Goal: Navigation & Orientation: Find specific page/section

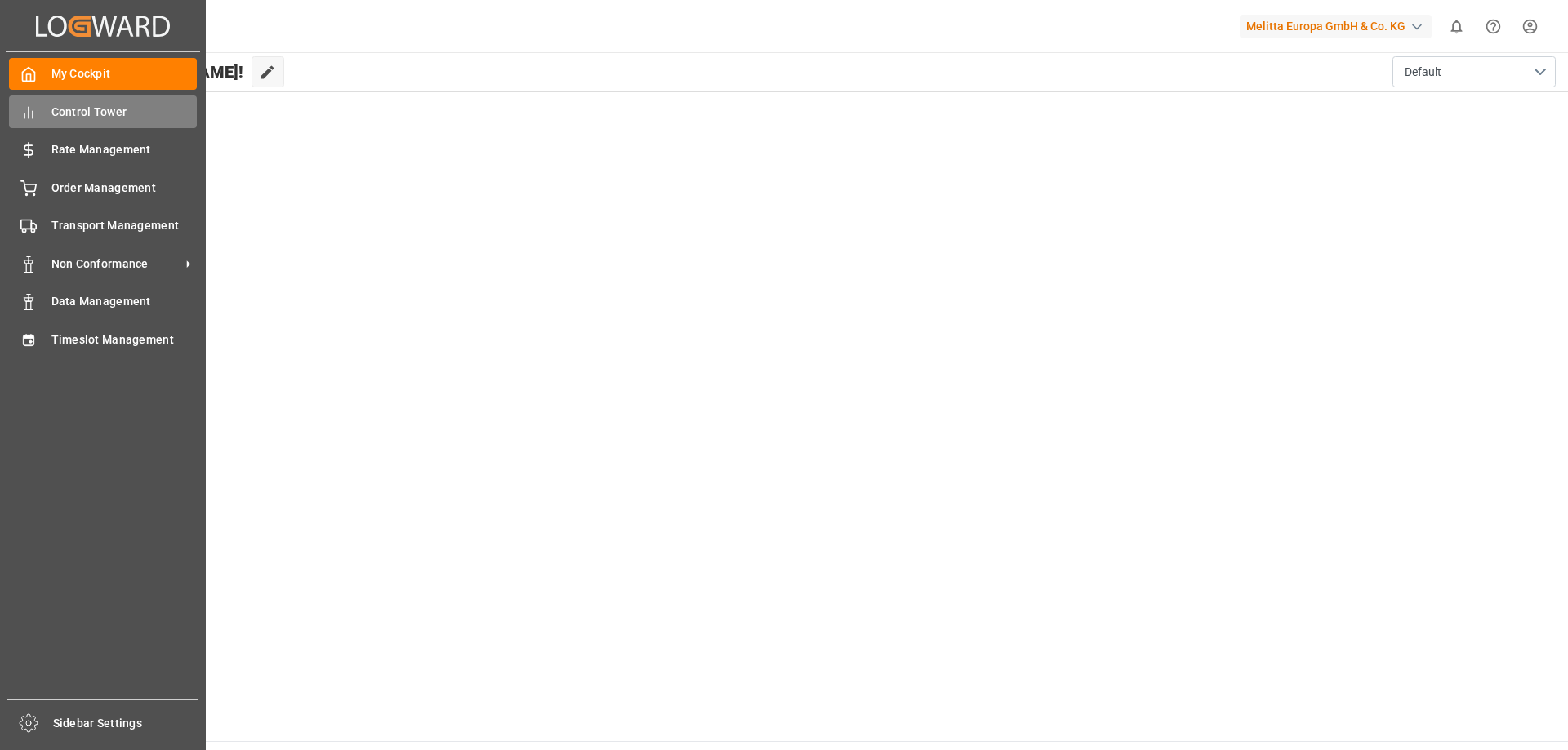
click at [95, 104] on span "Control Tower" at bounding box center [124, 112] width 147 height 17
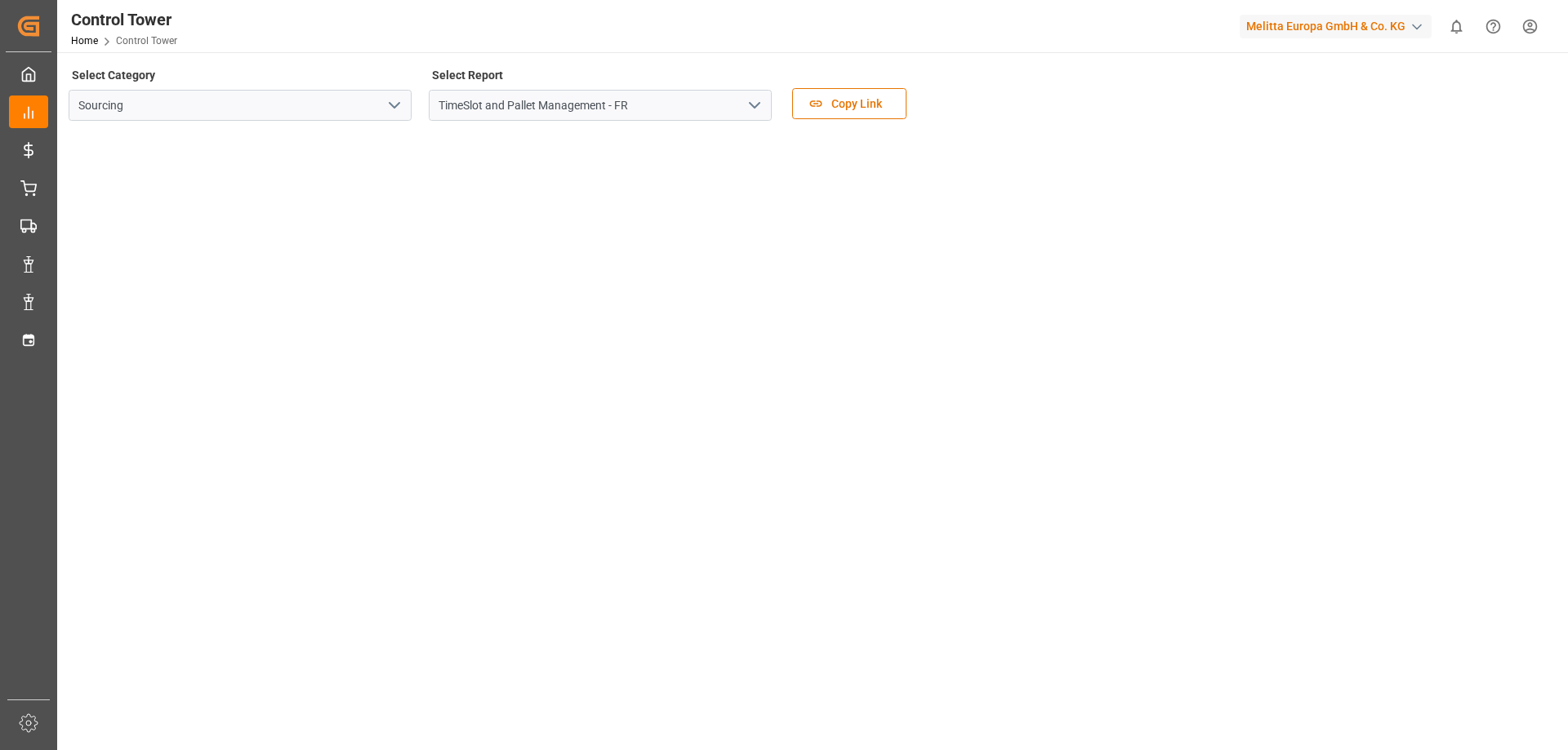
click at [752, 107] on icon "open menu" at bounding box center [754, 105] width 19 height 19
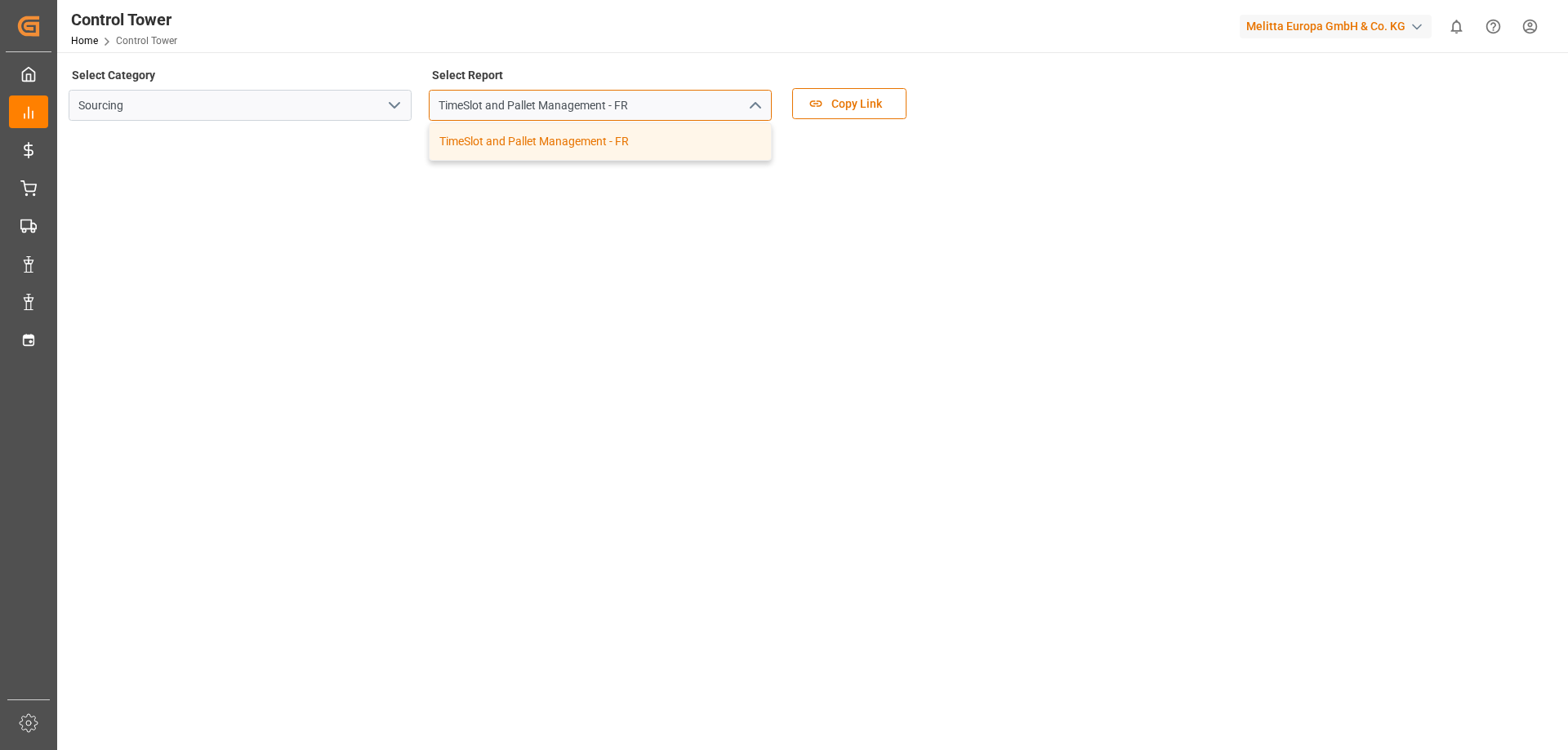
click at [717, 114] on input "TimeSlot and Pallet Management - FR" at bounding box center [601, 105] width 343 height 31
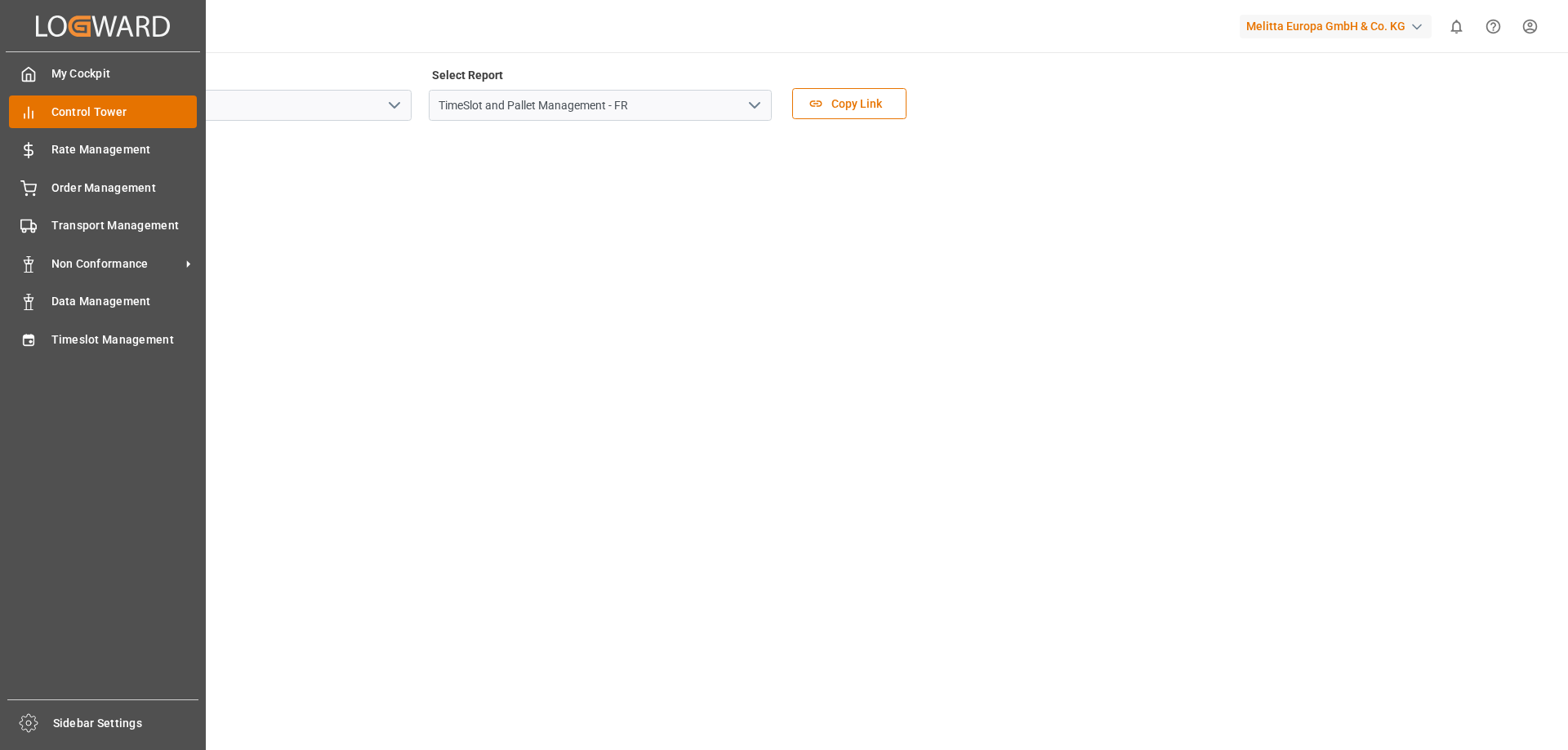
click at [95, 116] on span "Control Tower" at bounding box center [124, 112] width 147 height 17
click at [85, 345] on span "Timeslot Management" at bounding box center [124, 340] width 147 height 17
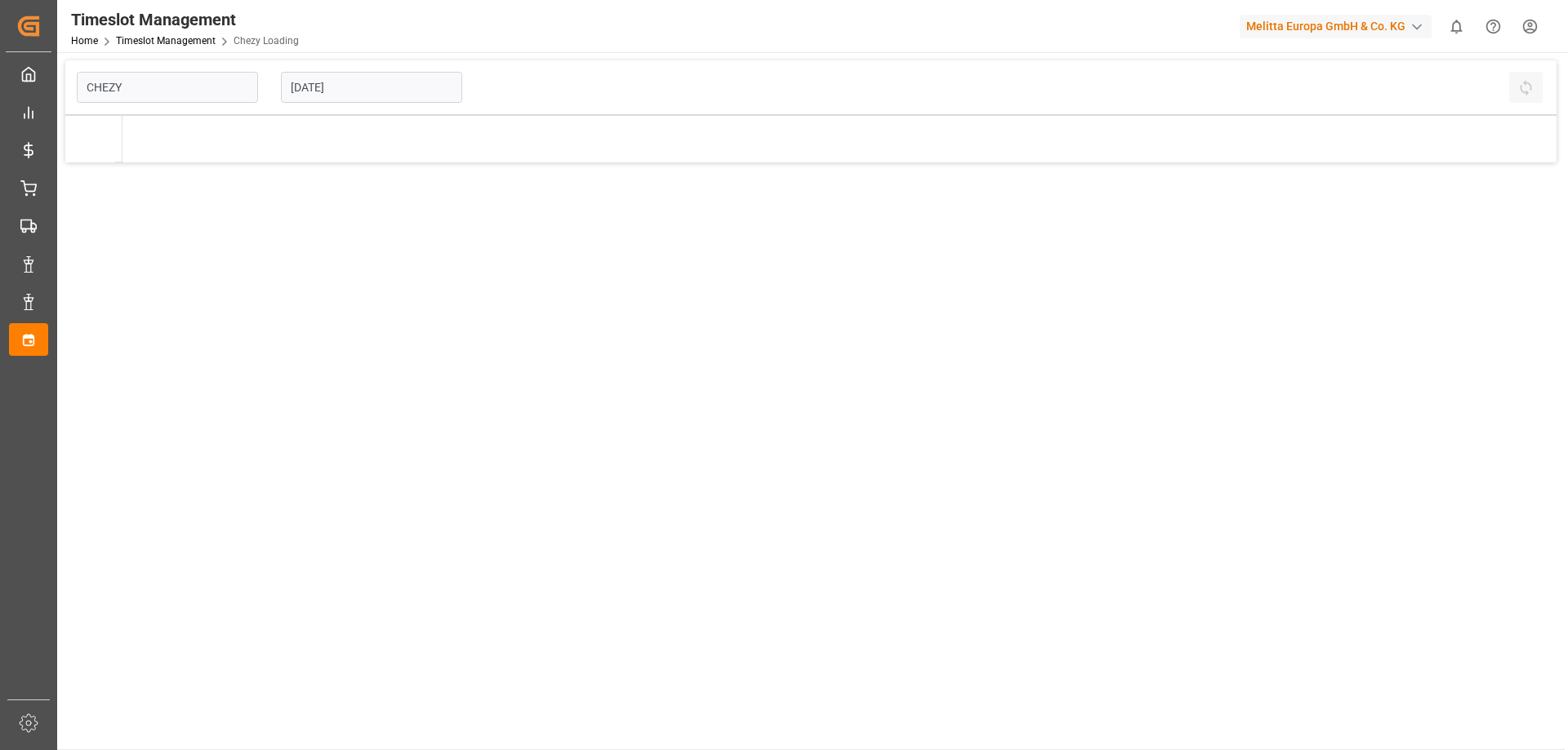
type input "Chezy Loading"
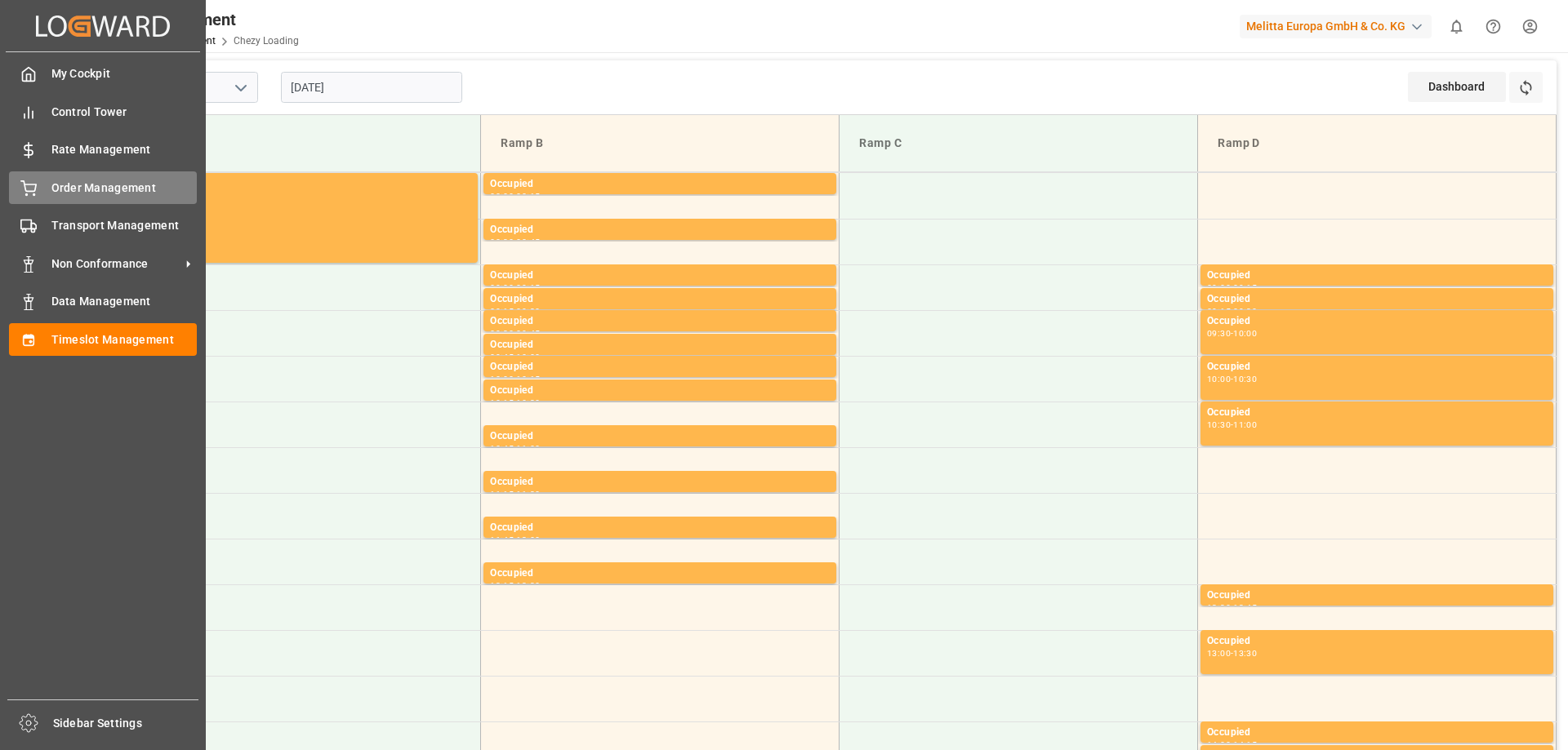
click at [105, 186] on span "Order Management" at bounding box center [124, 188] width 147 height 17
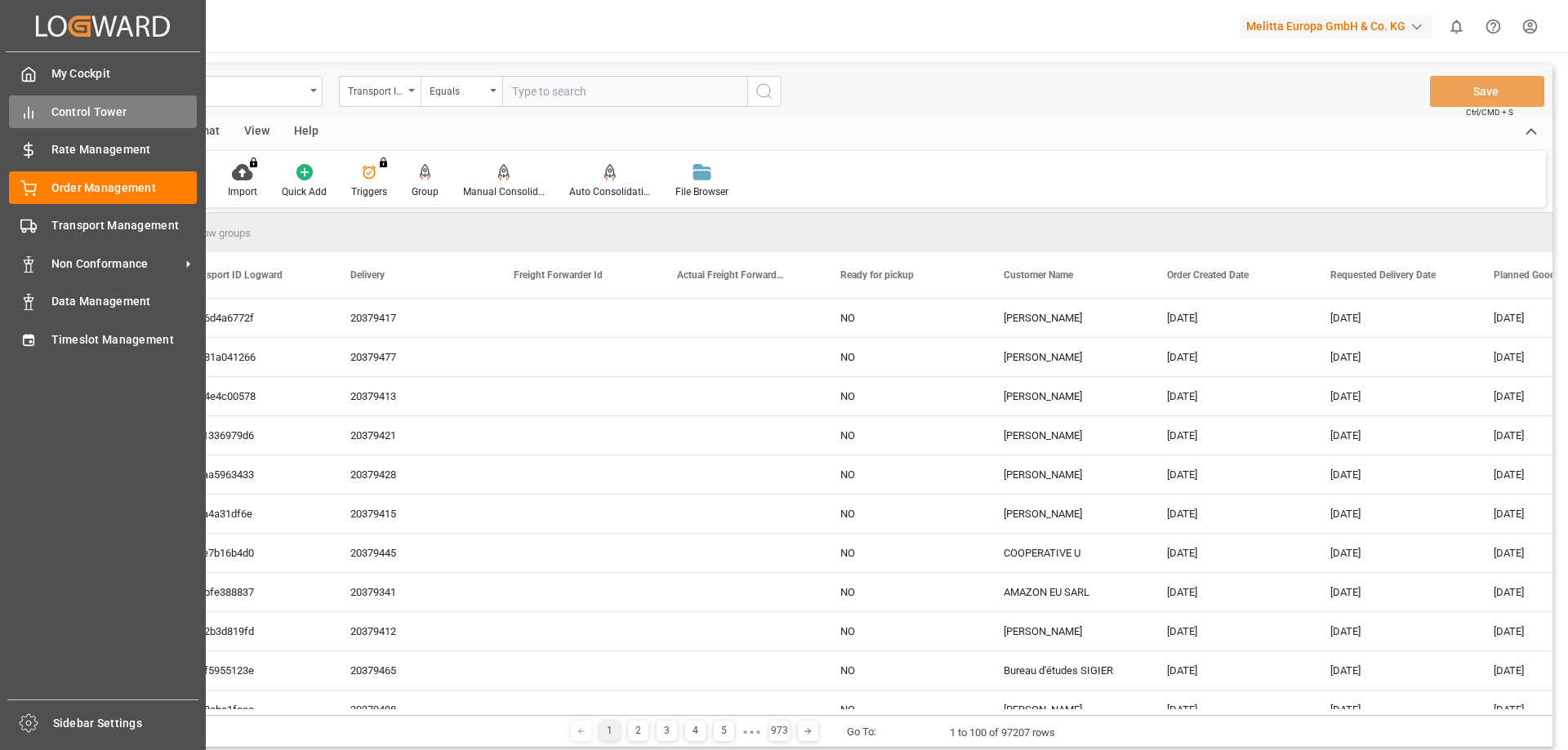
click at [123, 112] on span "Control Tower" at bounding box center [124, 112] width 147 height 17
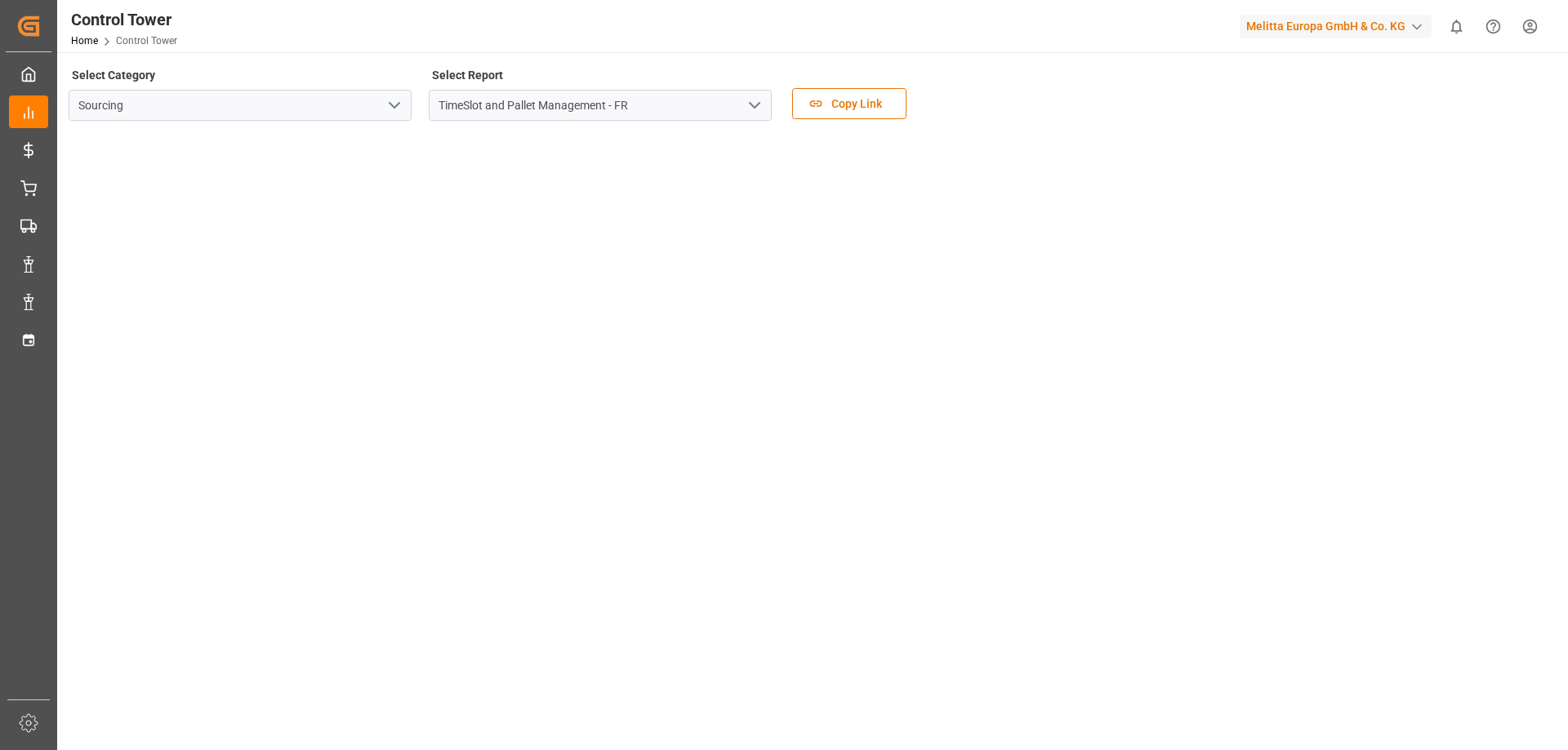
click at [751, 106] on icon "open menu" at bounding box center [754, 105] width 19 height 19
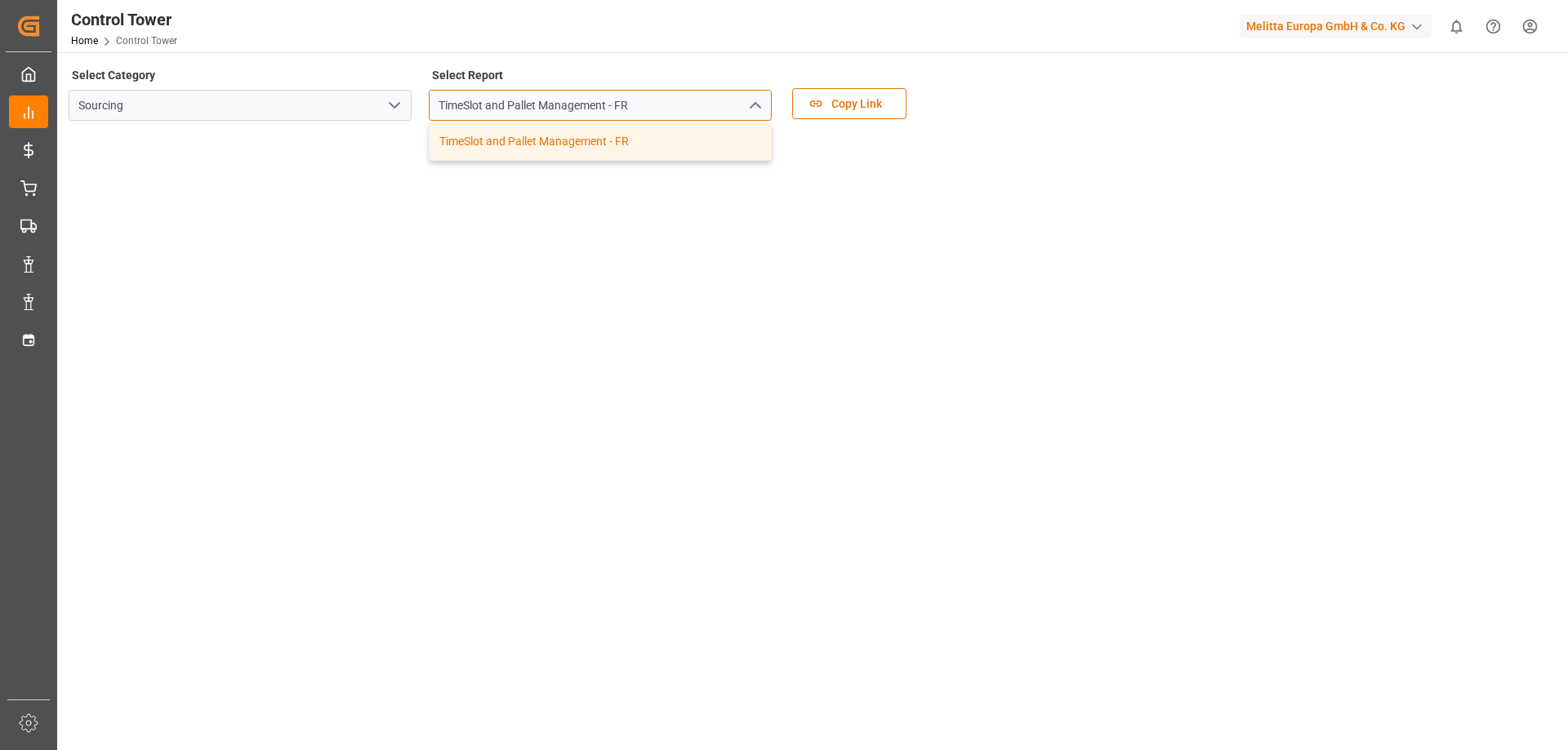
click at [688, 102] on input "TimeSlot and Pallet Management - FR" at bounding box center [601, 105] width 343 height 31
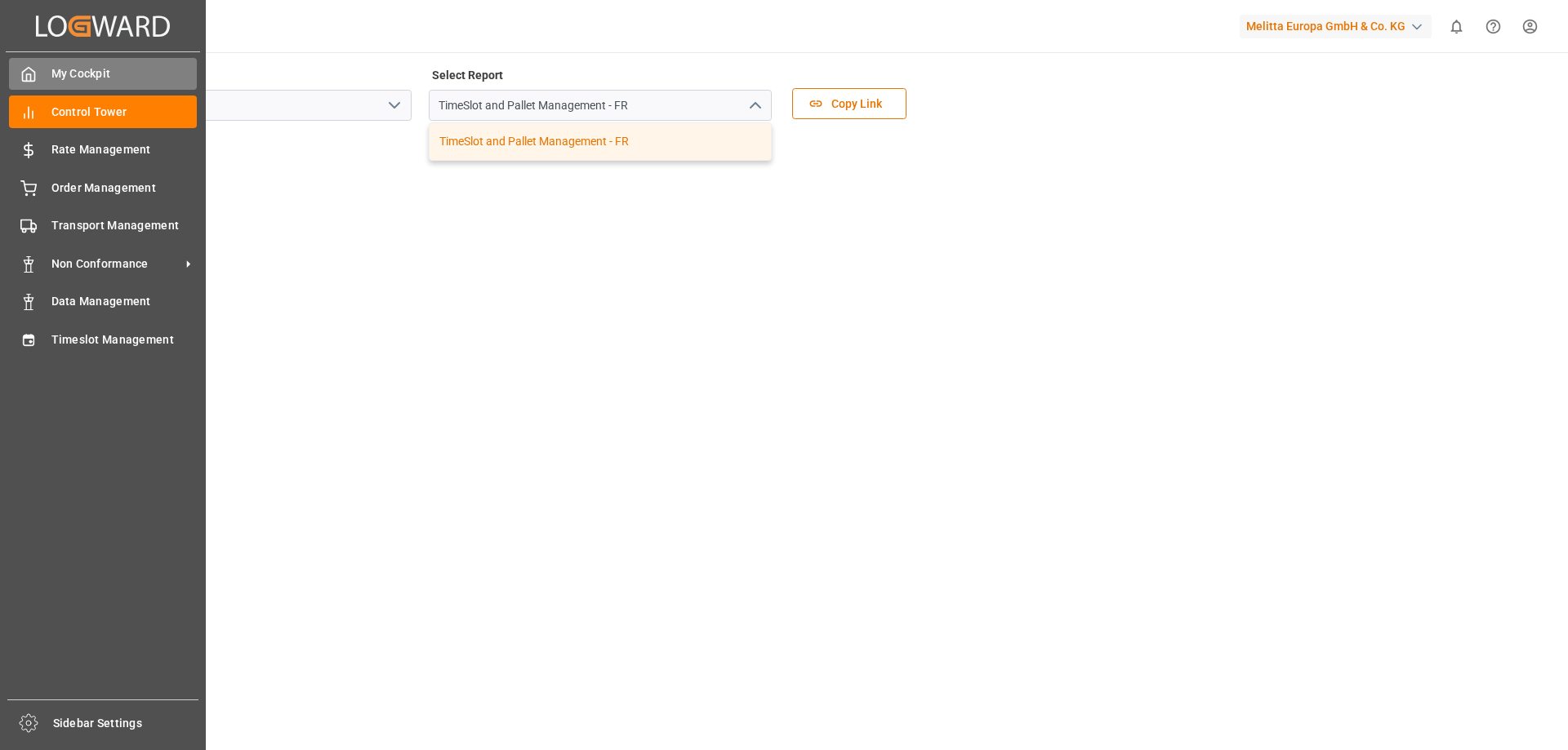
click at [58, 73] on span "My Cockpit" at bounding box center [124, 74] width 147 height 17
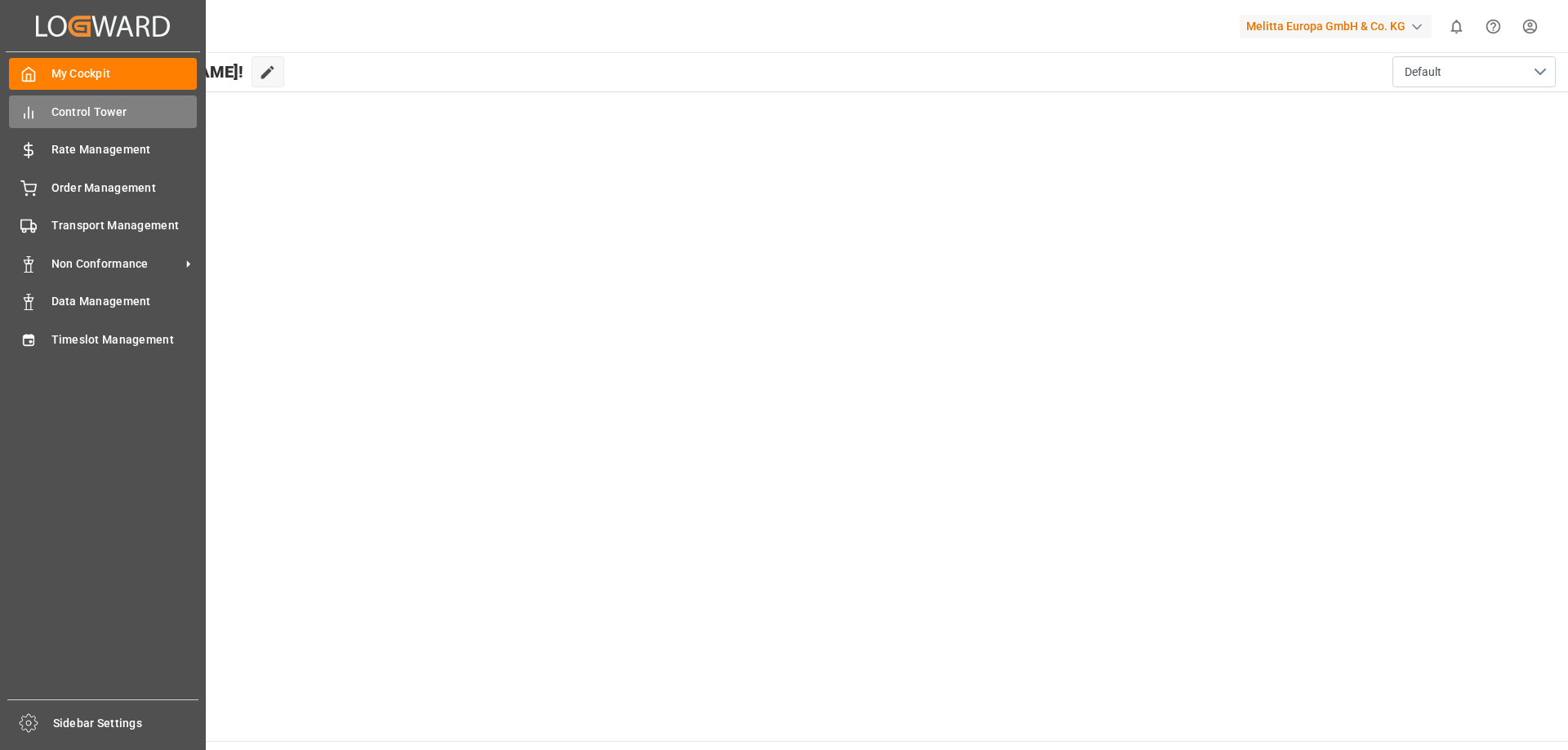
click at [82, 108] on span "Control Tower" at bounding box center [124, 112] width 147 height 17
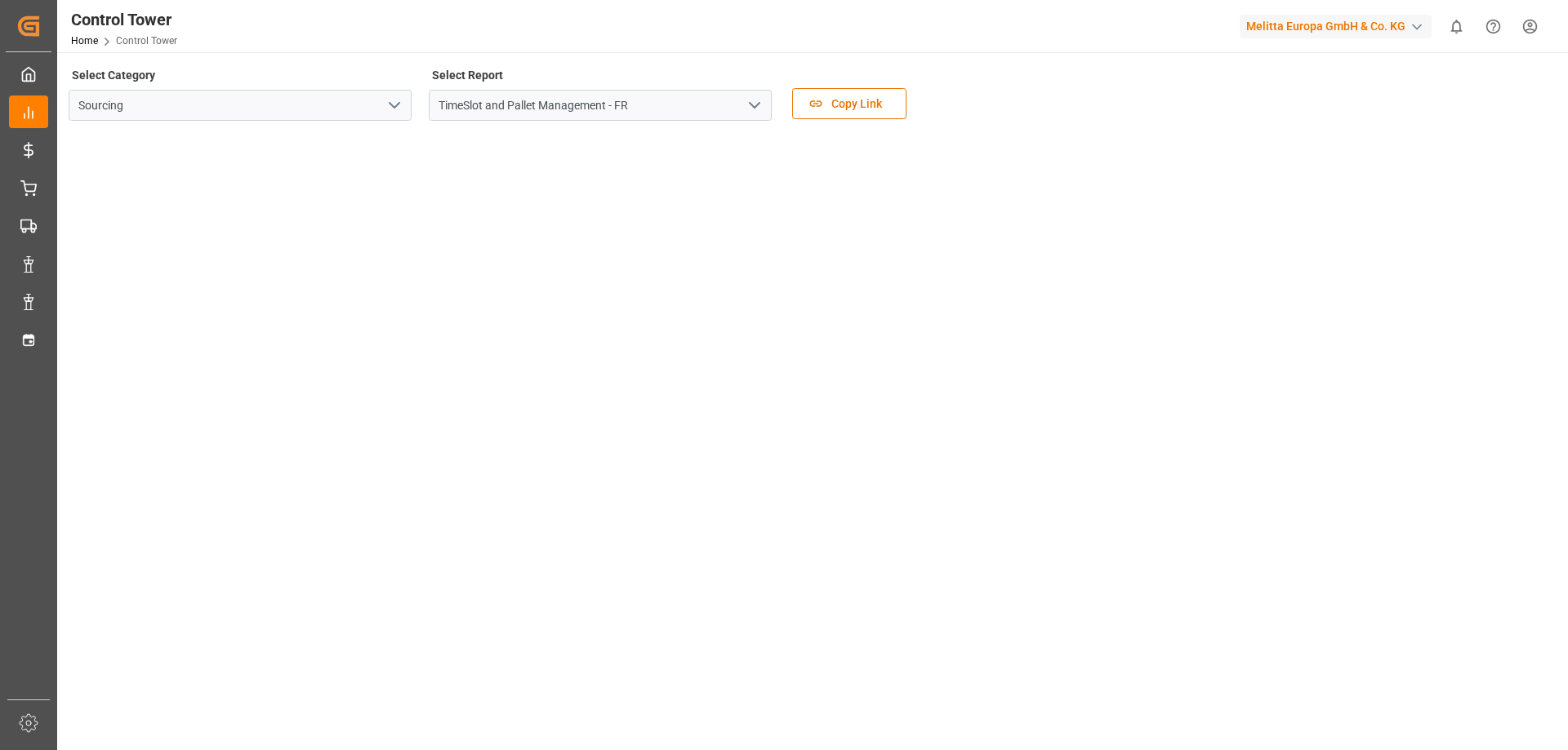
click at [752, 105] on polyline "open menu" at bounding box center [755, 105] width 10 height 5
click at [752, 105] on icon "close menu" at bounding box center [754, 105] width 19 height 19
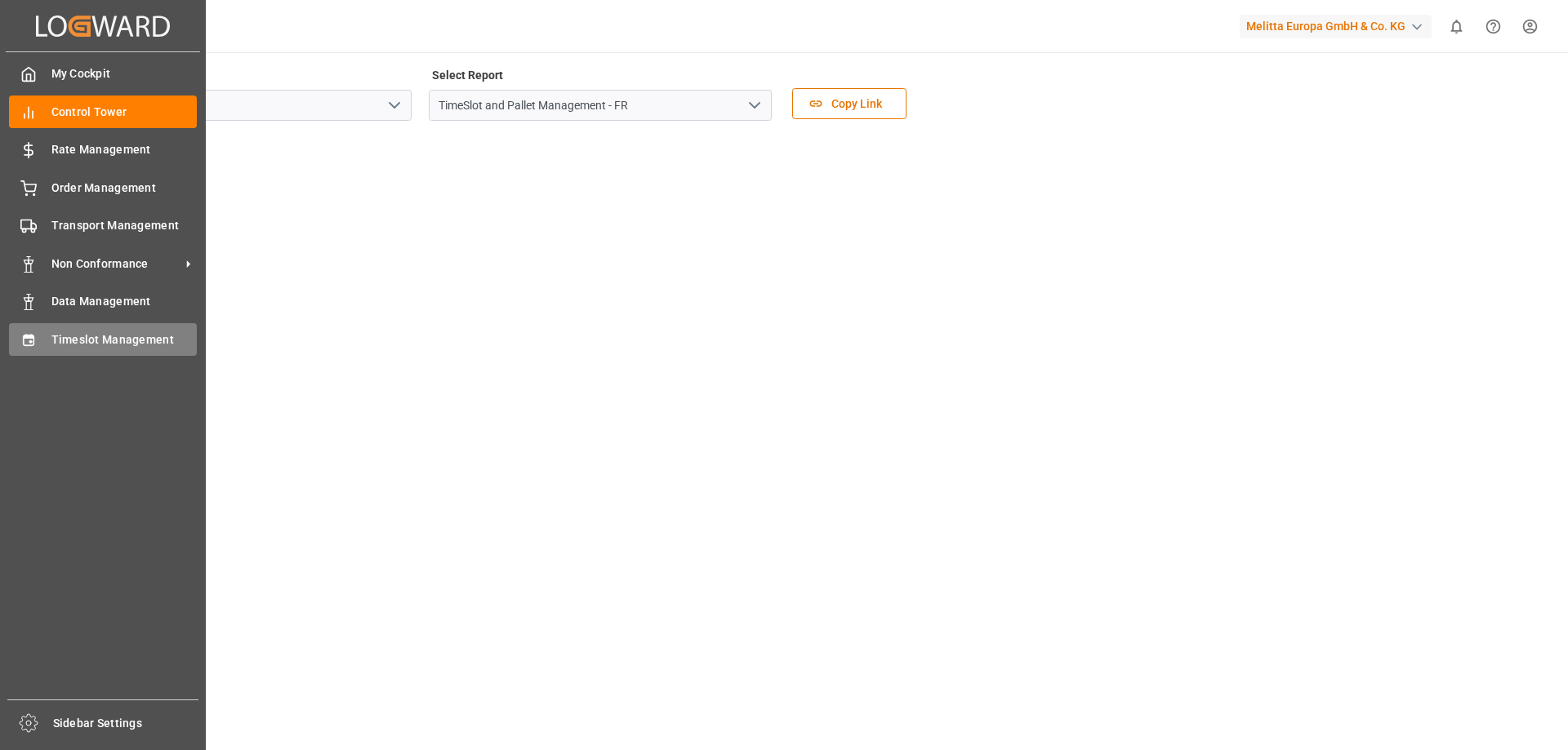
click at [99, 336] on span "Timeslot Management" at bounding box center [124, 340] width 147 height 17
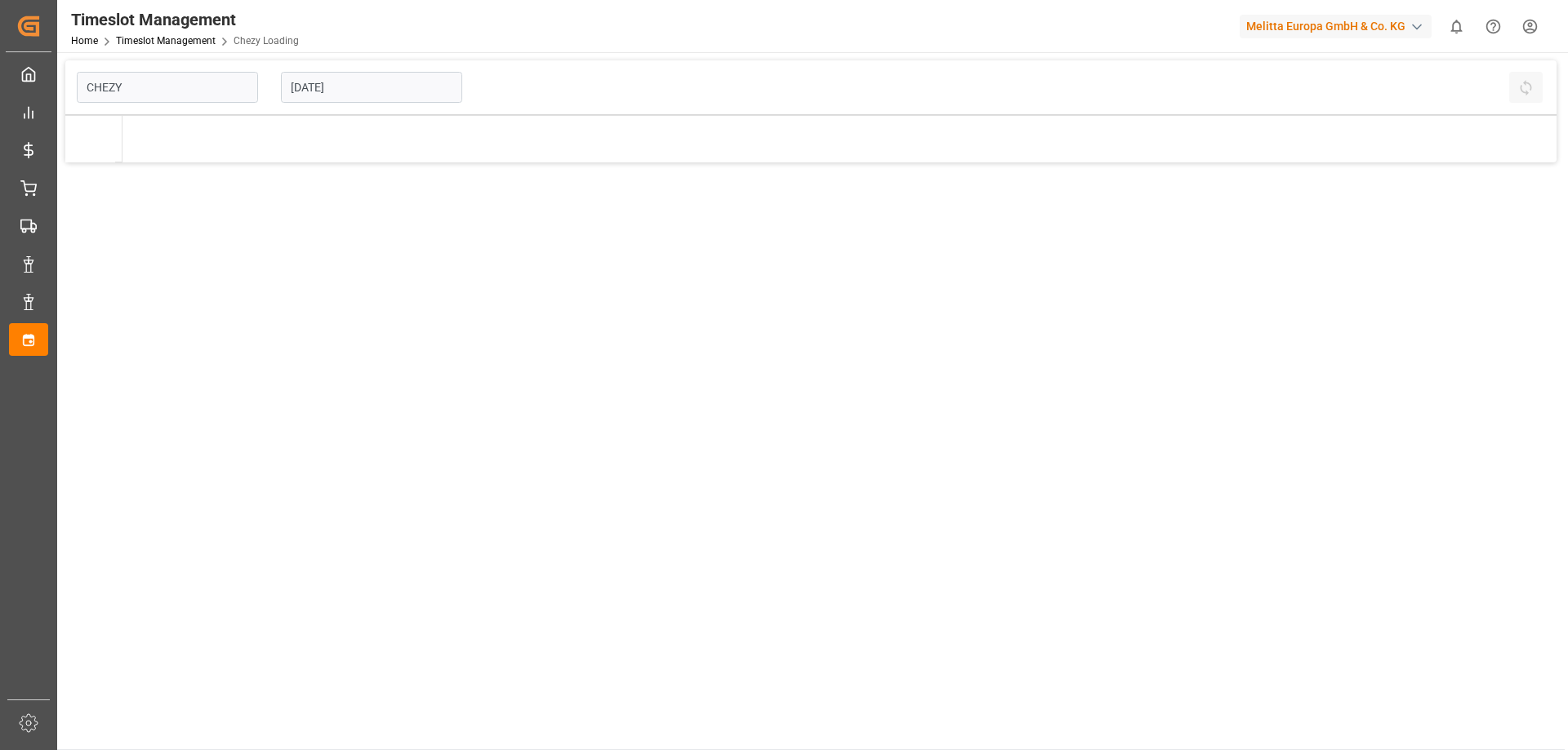
type input "Chezy Loading"
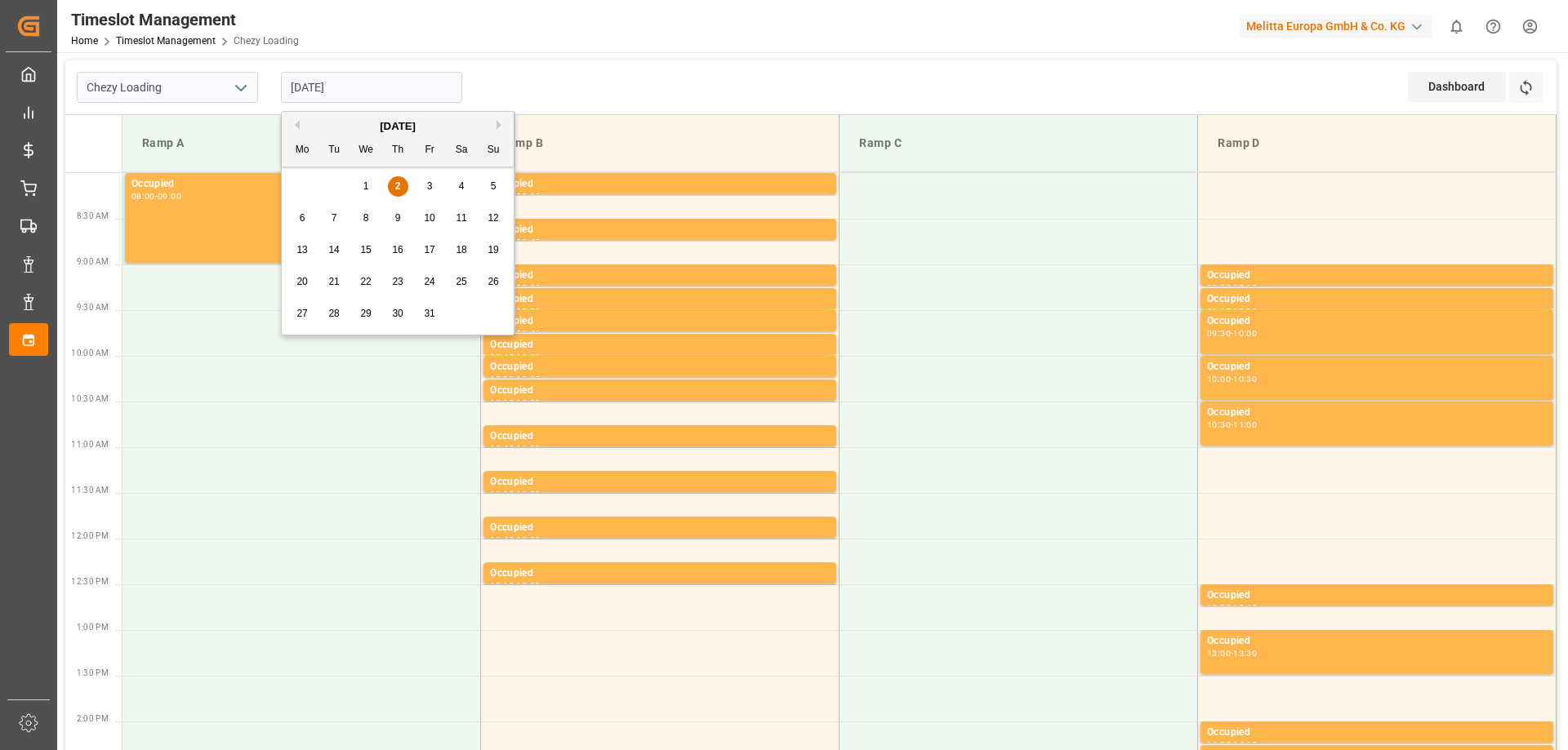
click at [320, 90] on input "[DATE]" at bounding box center [371, 87] width 181 height 31
click at [296, 123] on button "Previous Month" at bounding box center [295, 125] width 10 height 10
click at [358, 80] on input "[DATE]" at bounding box center [371, 87] width 181 height 31
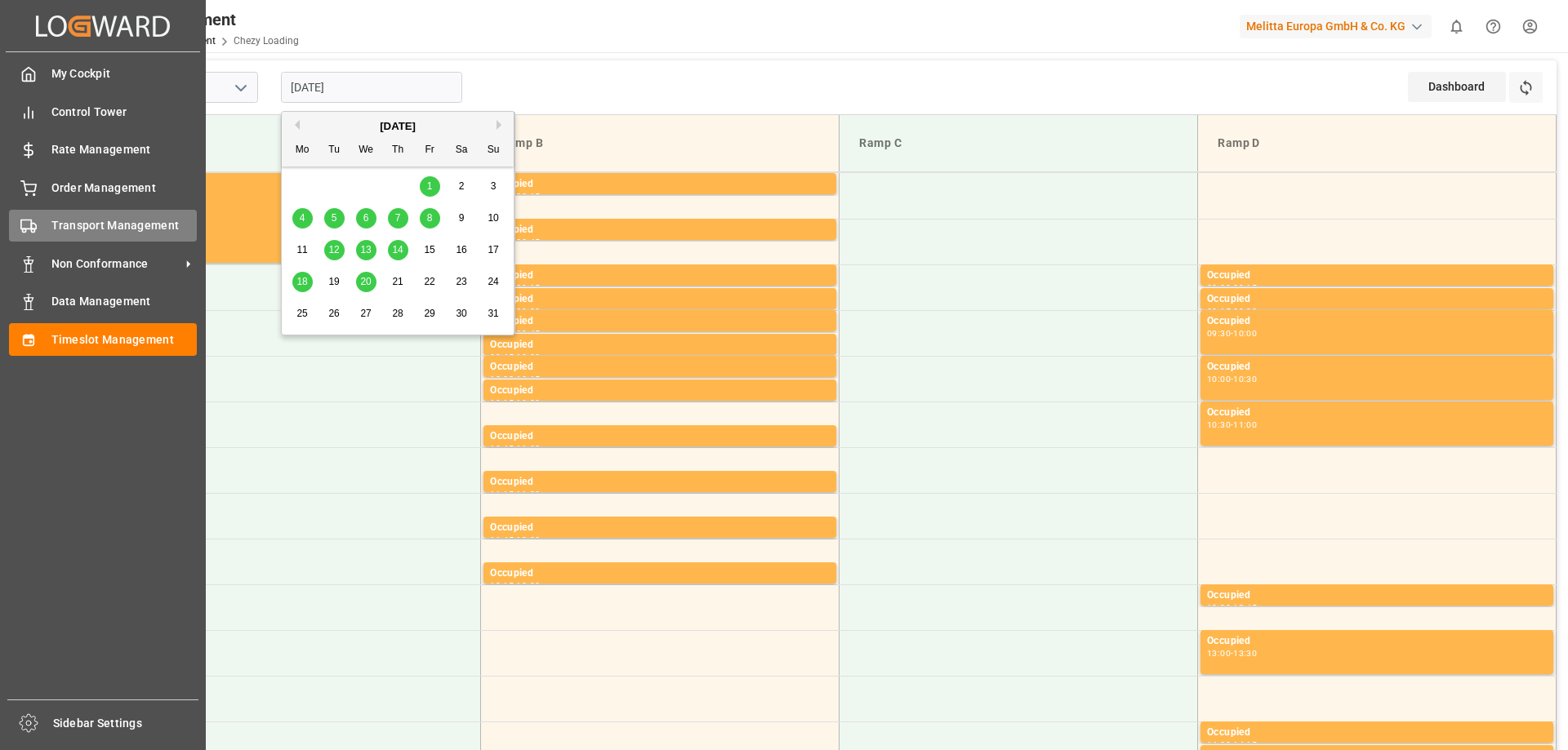
click at [85, 223] on span "Transport Management" at bounding box center [124, 225] width 147 height 17
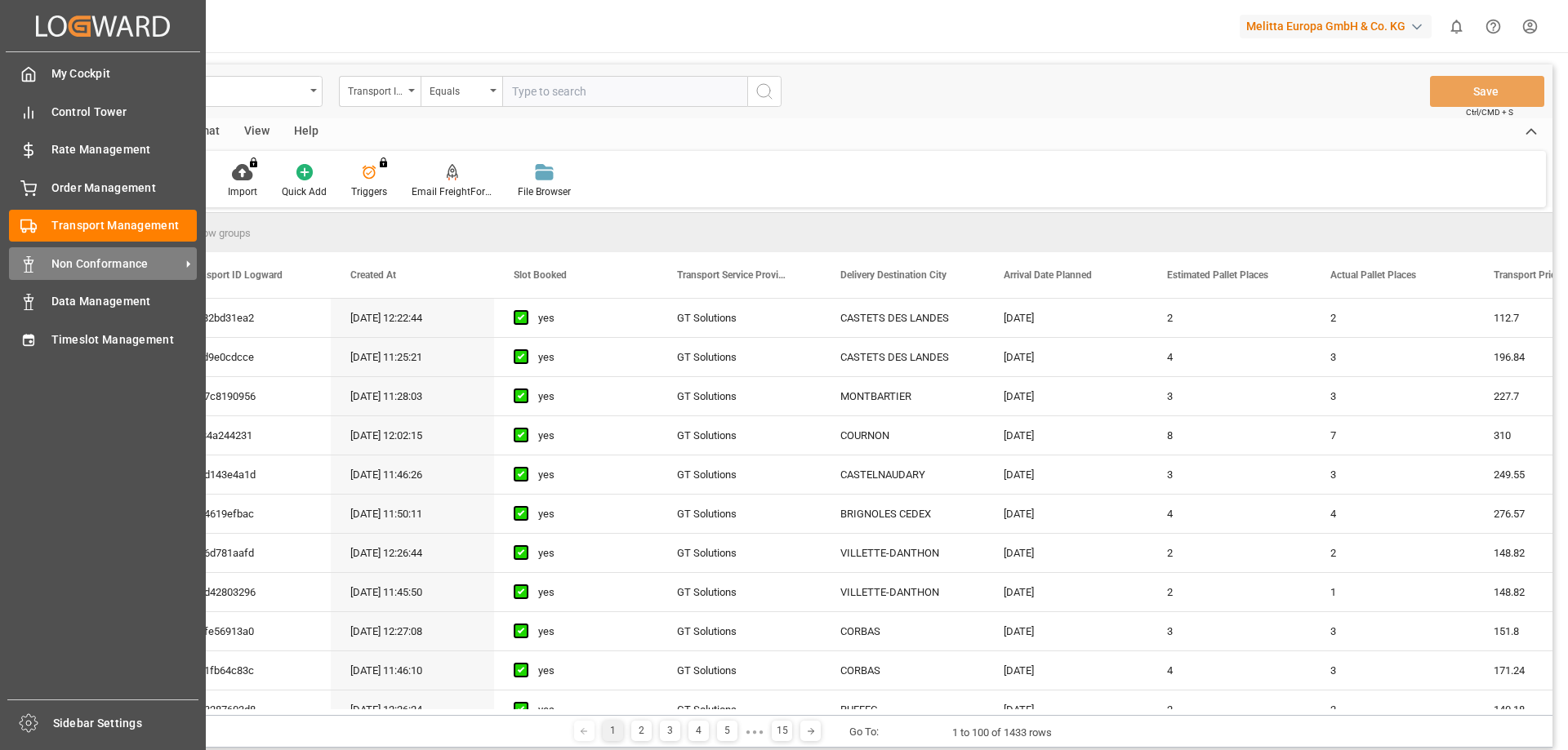
click at [139, 265] on span "Non Conformance" at bounding box center [116, 264] width 129 height 17
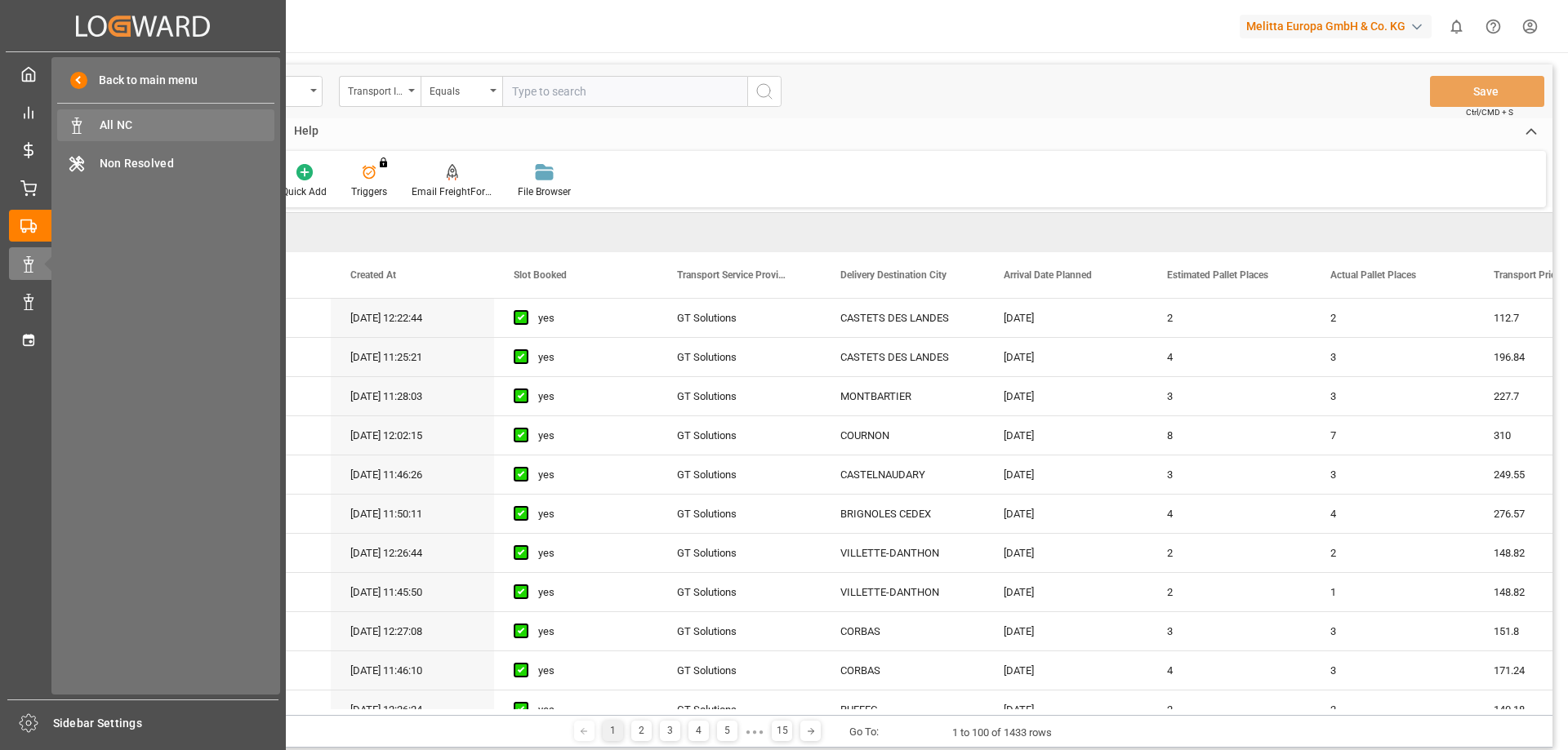
click at [155, 116] on div "All NC All NC" at bounding box center [165, 126] width 217 height 32
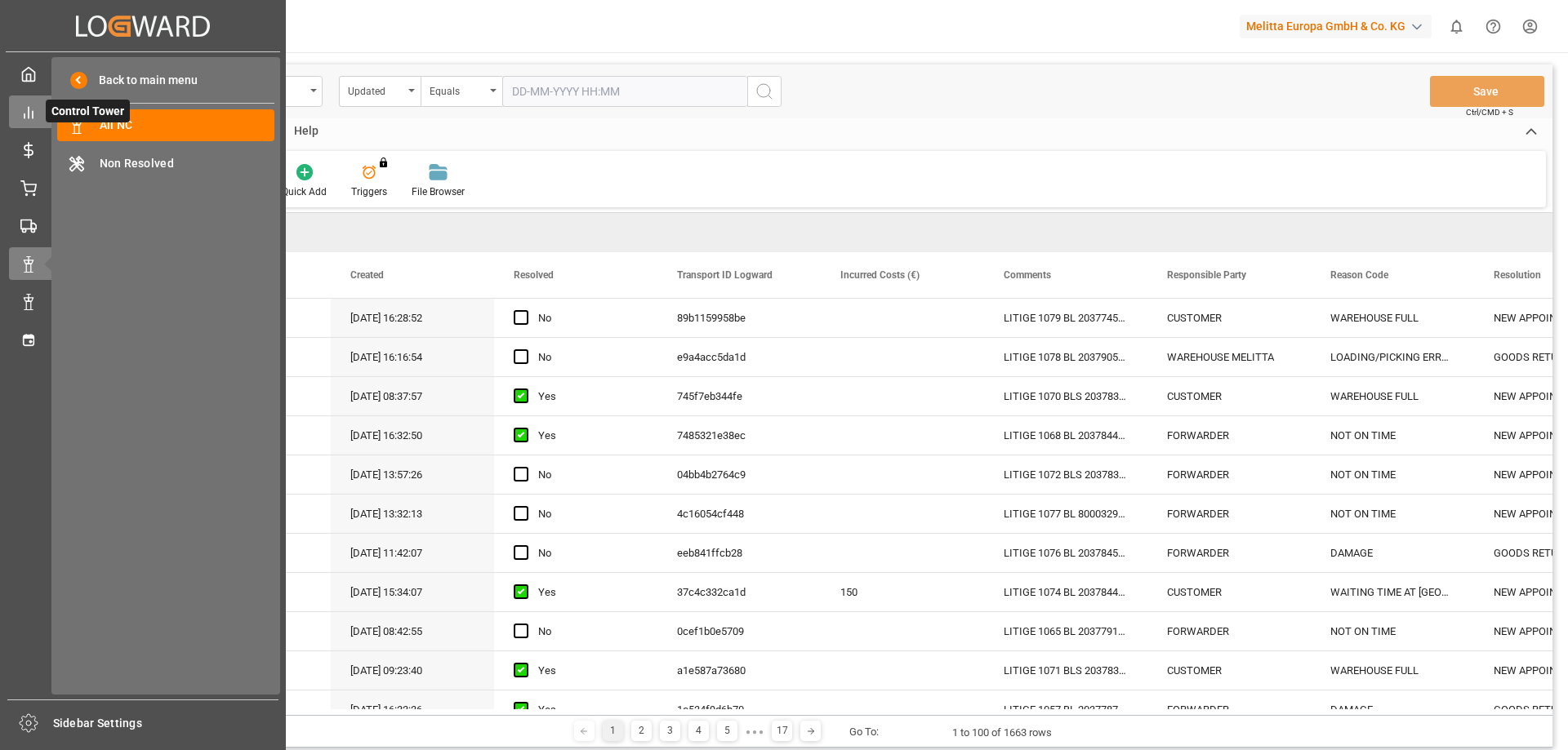
click at [25, 107] on icon at bounding box center [28, 113] width 17 height 17
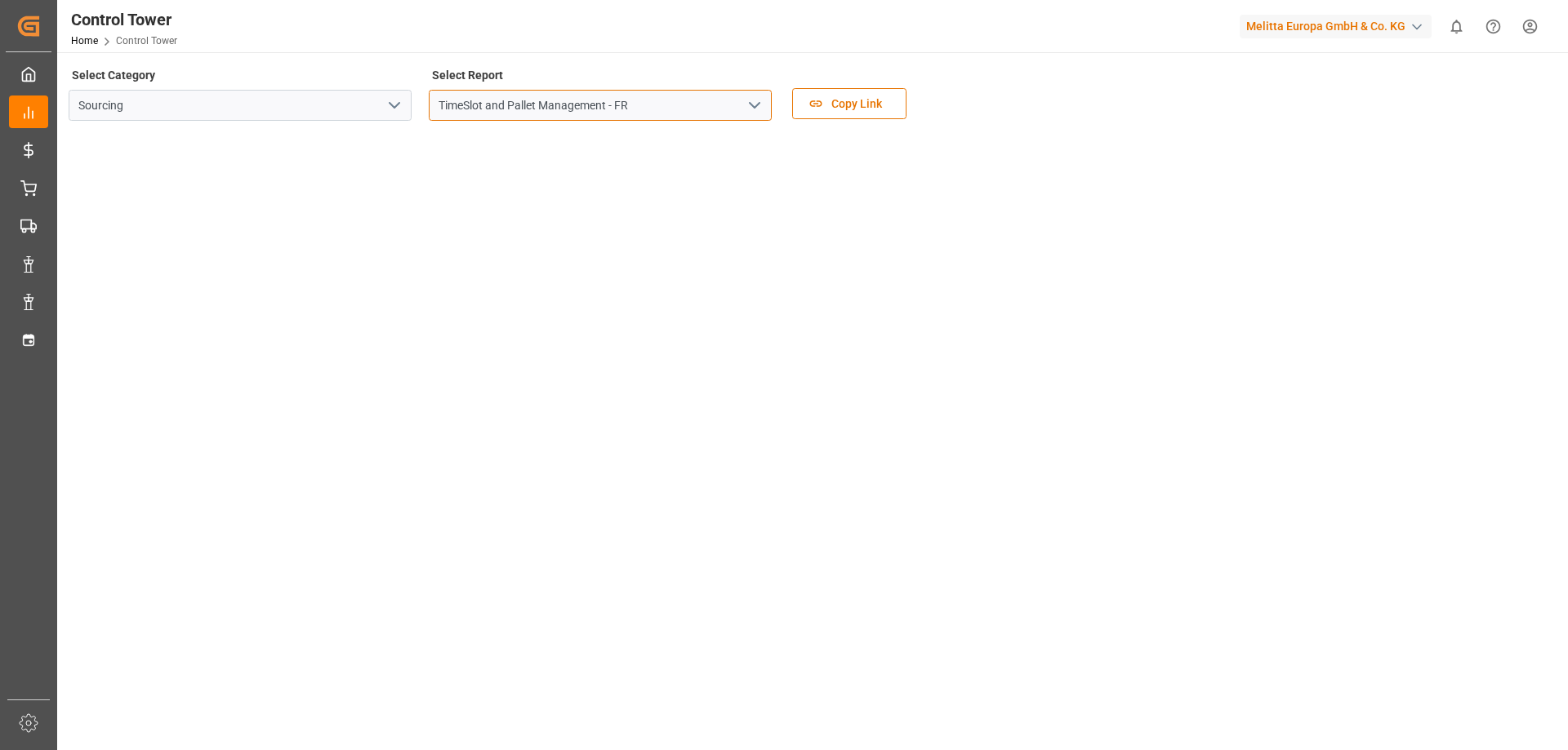
click at [540, 108] on input "TimeSlot and Pallet Management - FR" at bounding box center [601, 105] width 343 height 31
click at [756, 101] on icon "open menu" at bounding box center [754, 105] width 19 height 19
click at [628, 139] on div "TimeSlot and Pallet Management - FR" at bounding box center [601, 141] width 342 height 37
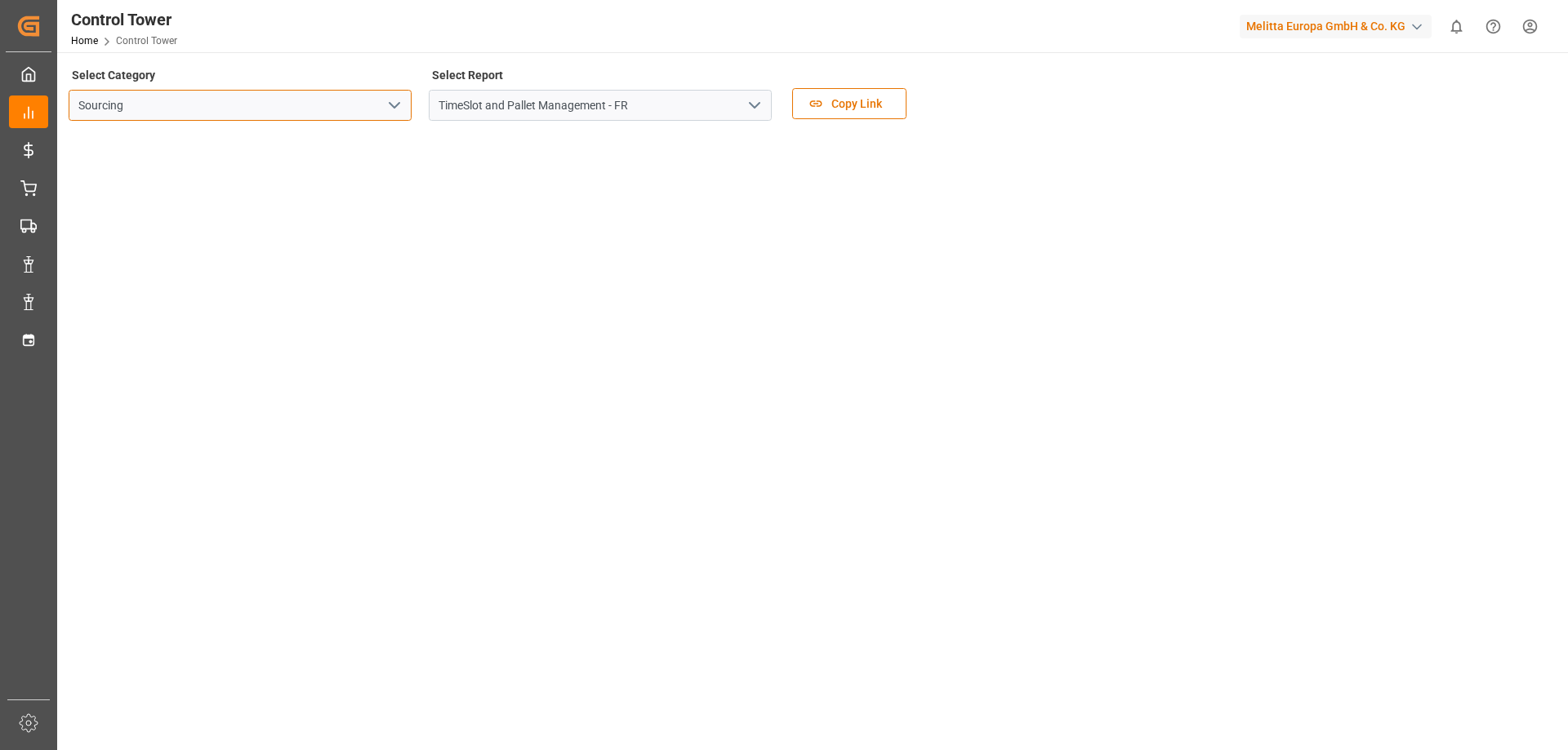
click at [214, 106] on input "Sourcing" at bounding box center [240, 105] width 343 height 31
click at [419, 111] on div "TimeSlot and Pallet Management - FR" at bounding box center [600, 105] width 368 height 31
click at [395, 110] on icon "open menu" at bounding box center [394, 105] width 19 height 19
click at [395, 110] on icon "close menu" at bounding box center [394, 105] width 19 height 19
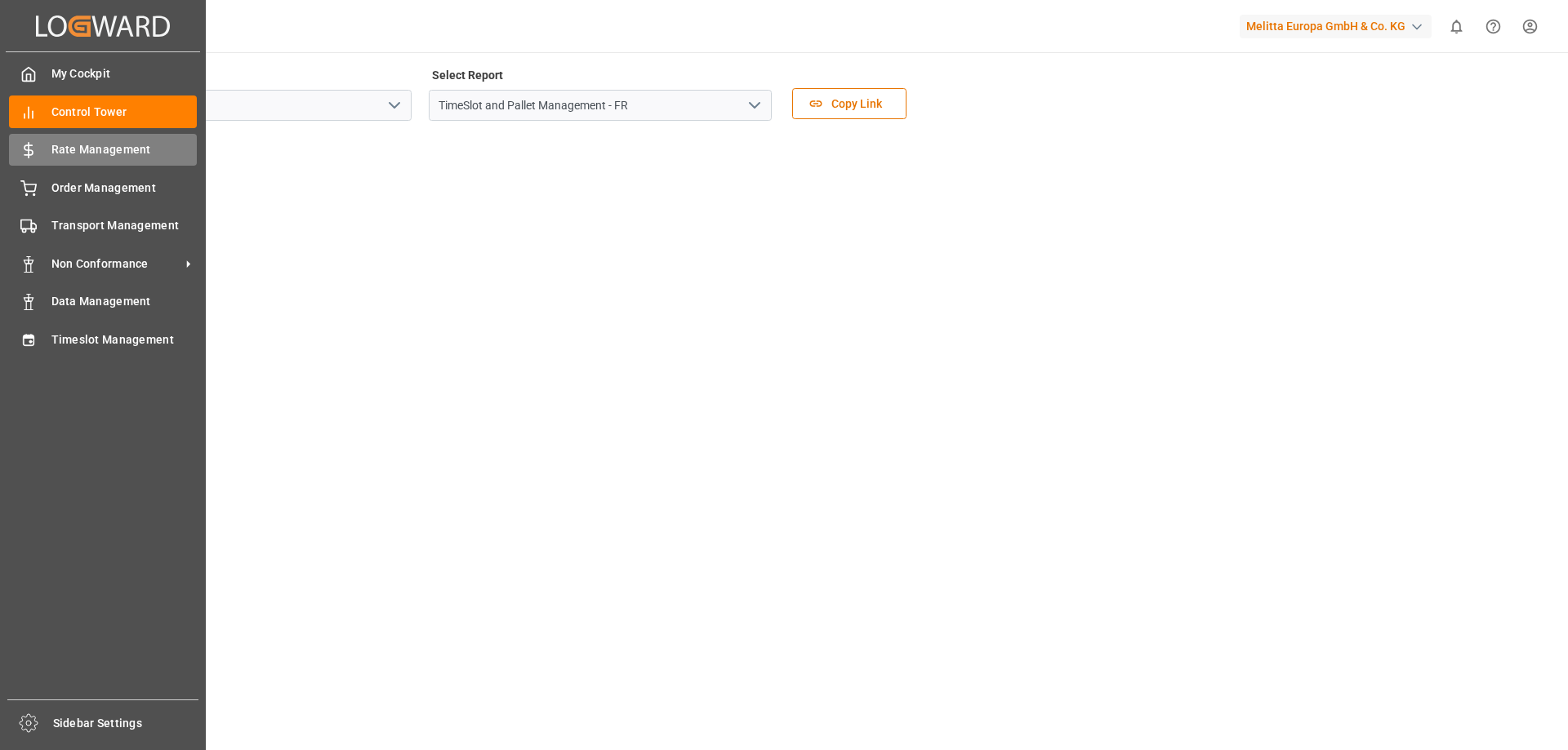
click at [85, 140] on div "Rate Management Rate Management" at bounding box center [103, 150] width 188 height 32
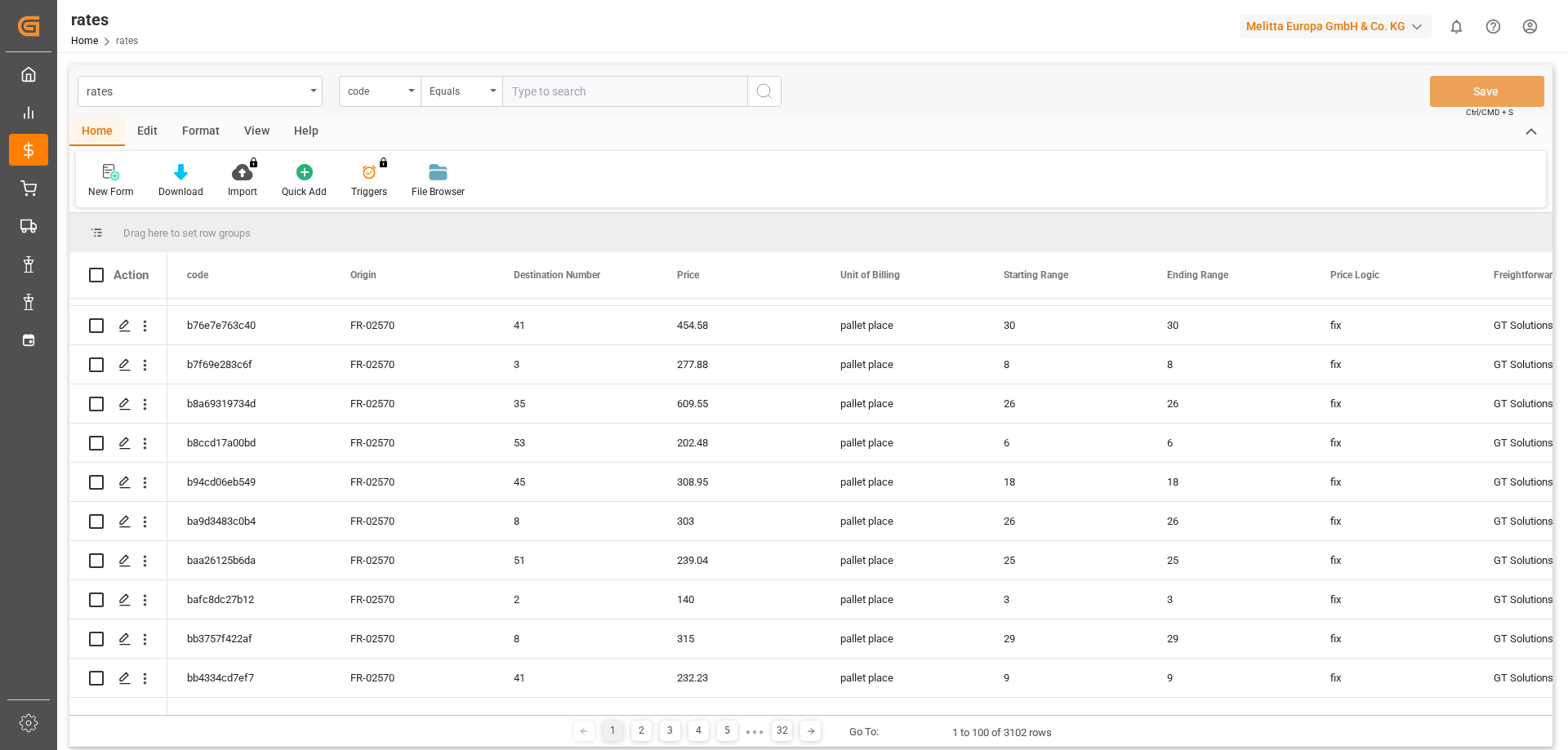
scroll to position [245, 0]
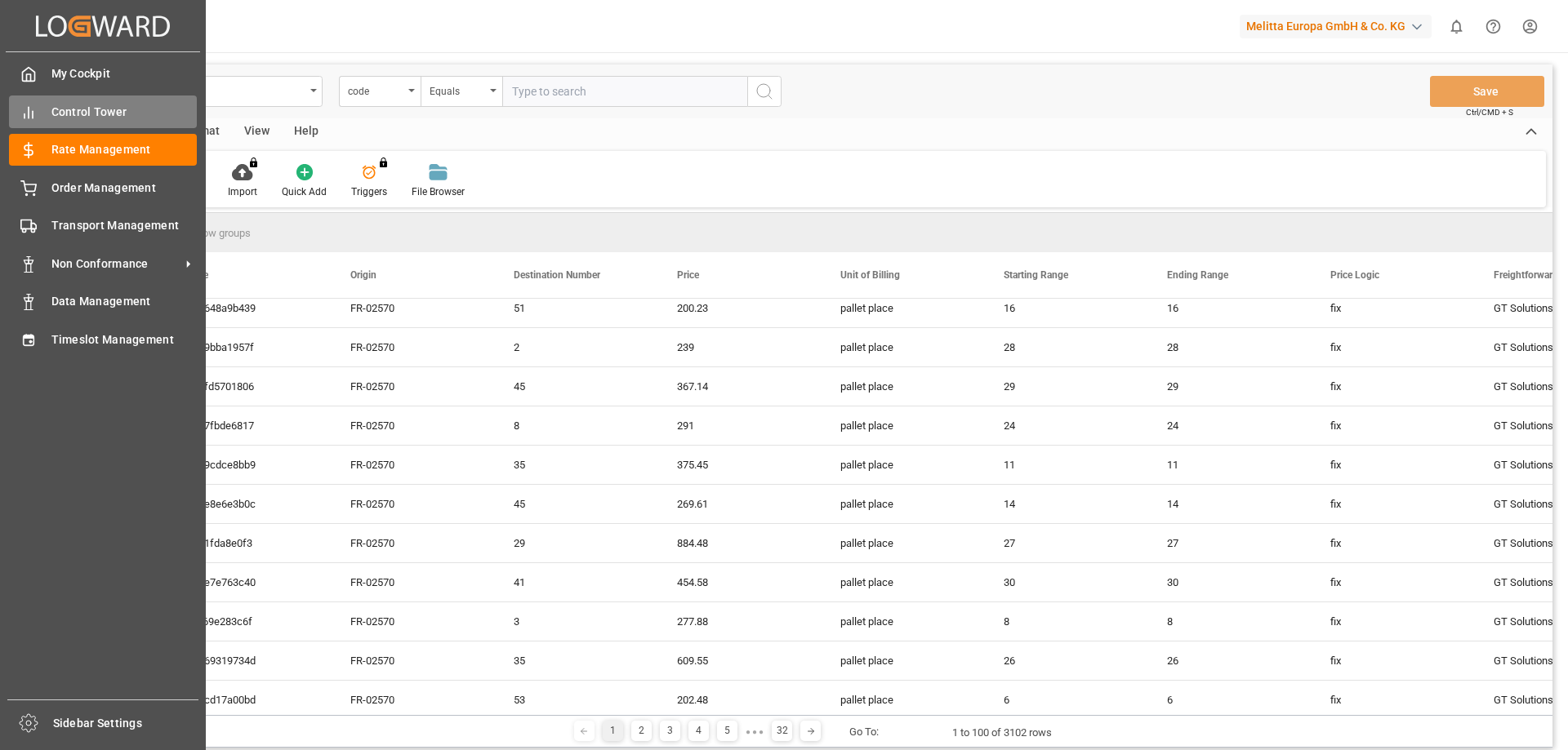
click at [118, 115] on span "Control Tower" at bounding box center [124, 112] width 147 height 17
